Goal: Find specific page/section: Find specific page/section

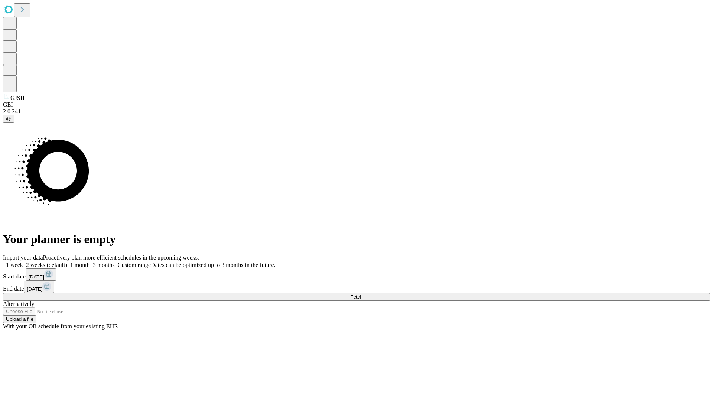
click at [362, 294] on span "Fetch" at bounding box center [356, 297] width 12 height 6
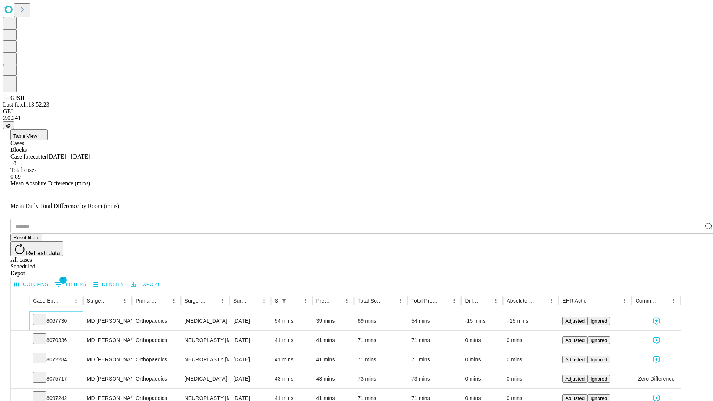
click at [43, 315] on icon at bounding box center [39, 318] width 7 height 7
